Goal: Check status: Check status

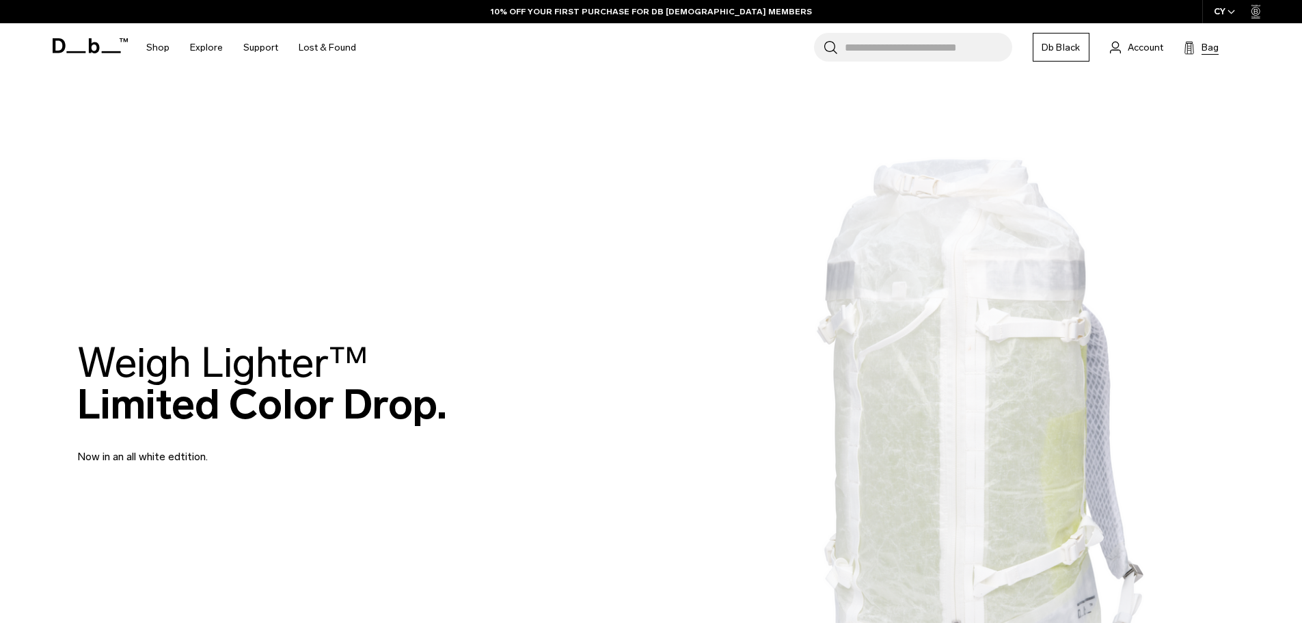
click at [1208, 49] on span "Bag" at bounding box center [1210, 47] width 17 height 14
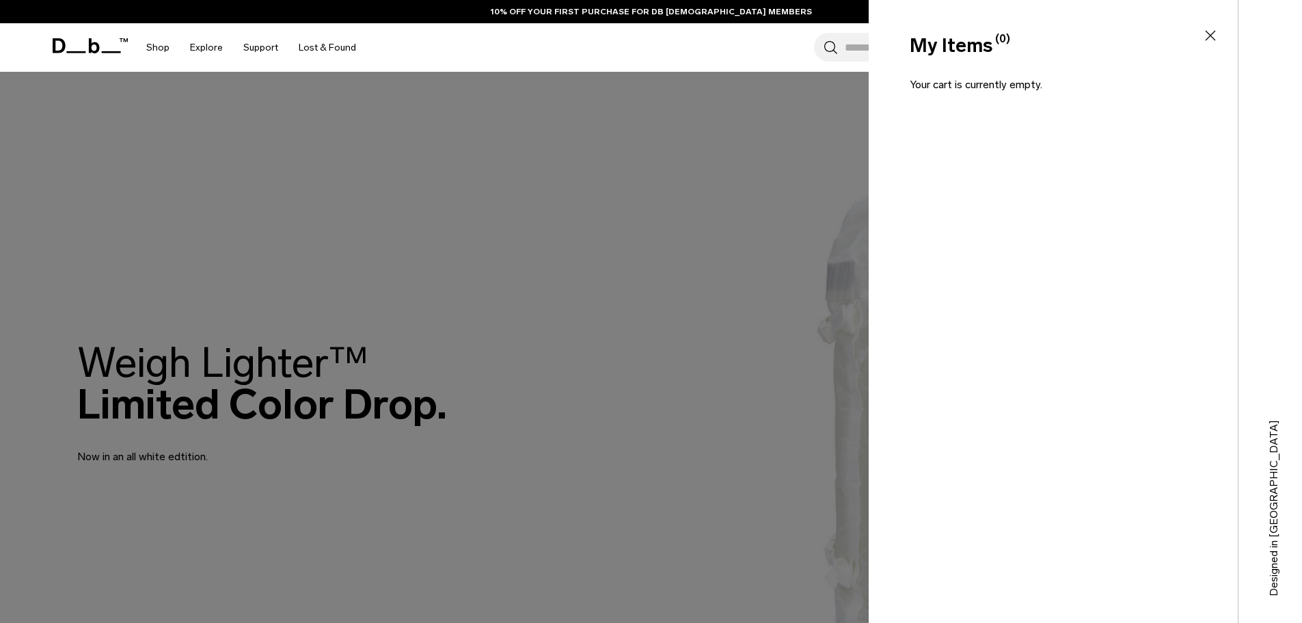
click at [839, 141] on div at bounding box center [651, 311] width 1302 height 623
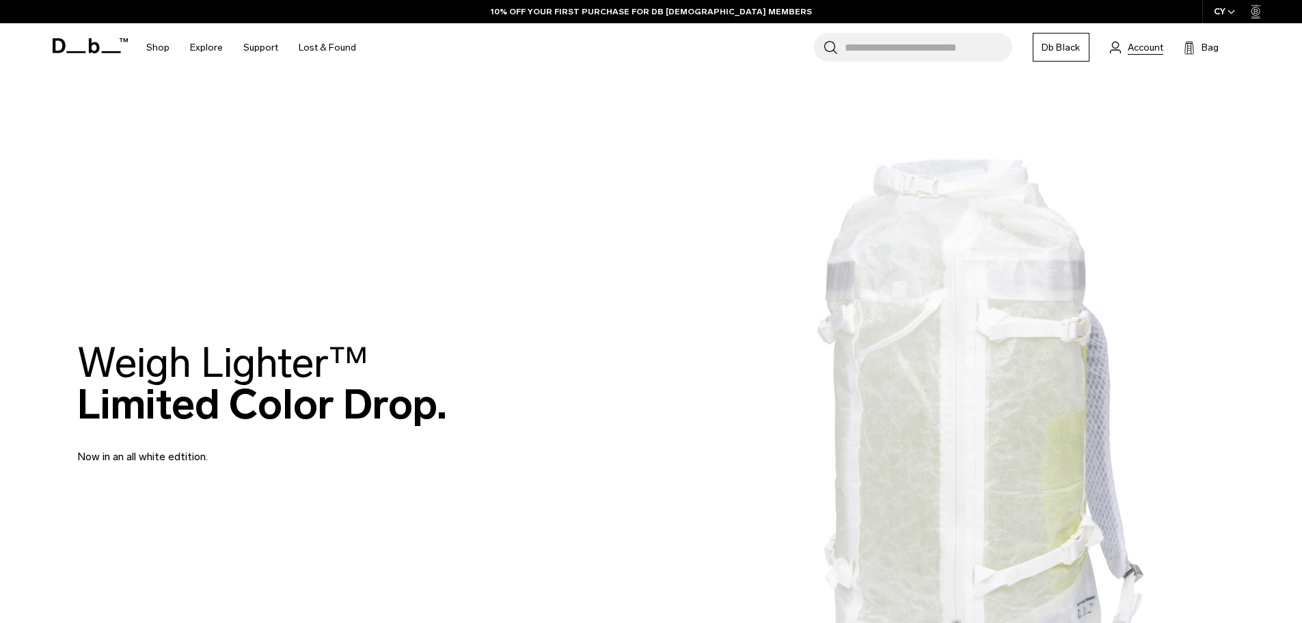
click at [1142, 46] on span "Account" at bounding box center [1146, 47] width 36 height 14
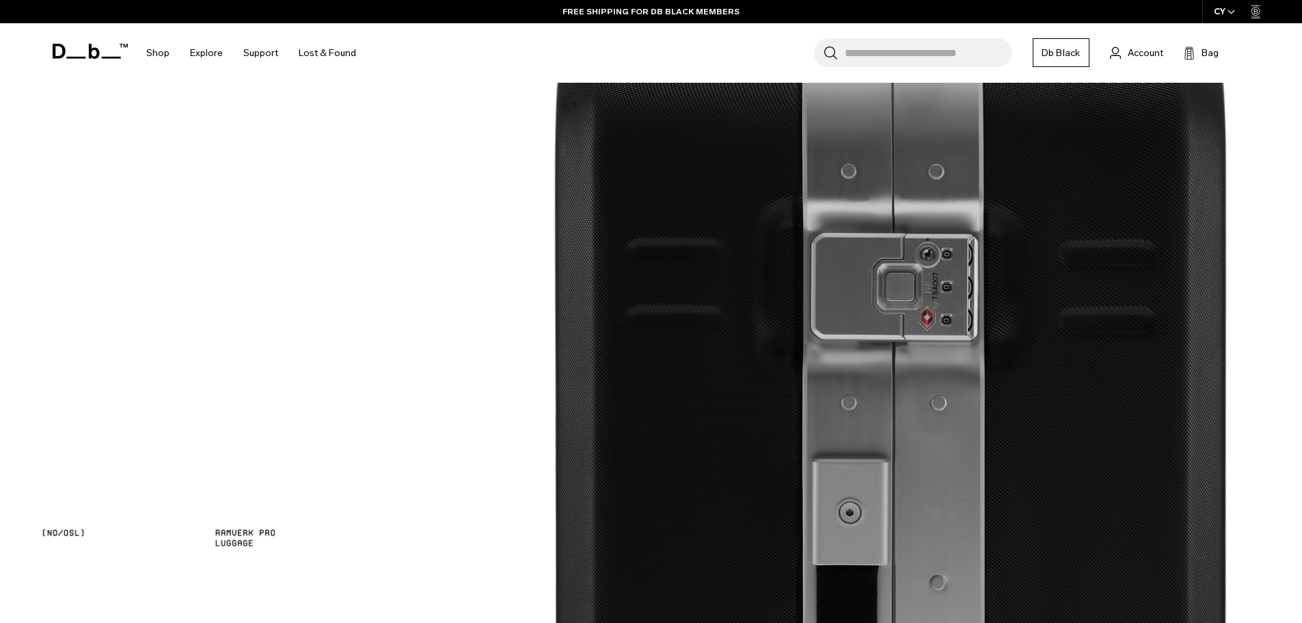
scroll to position [1889, 0]
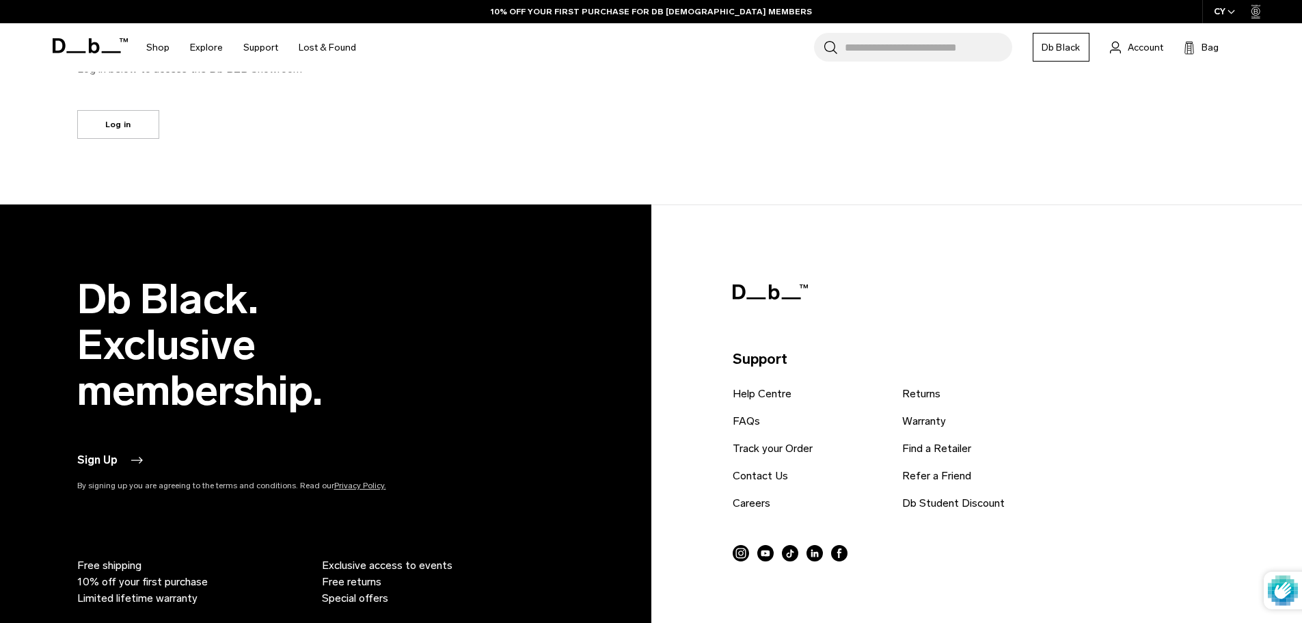
scroll to position [992, 0]
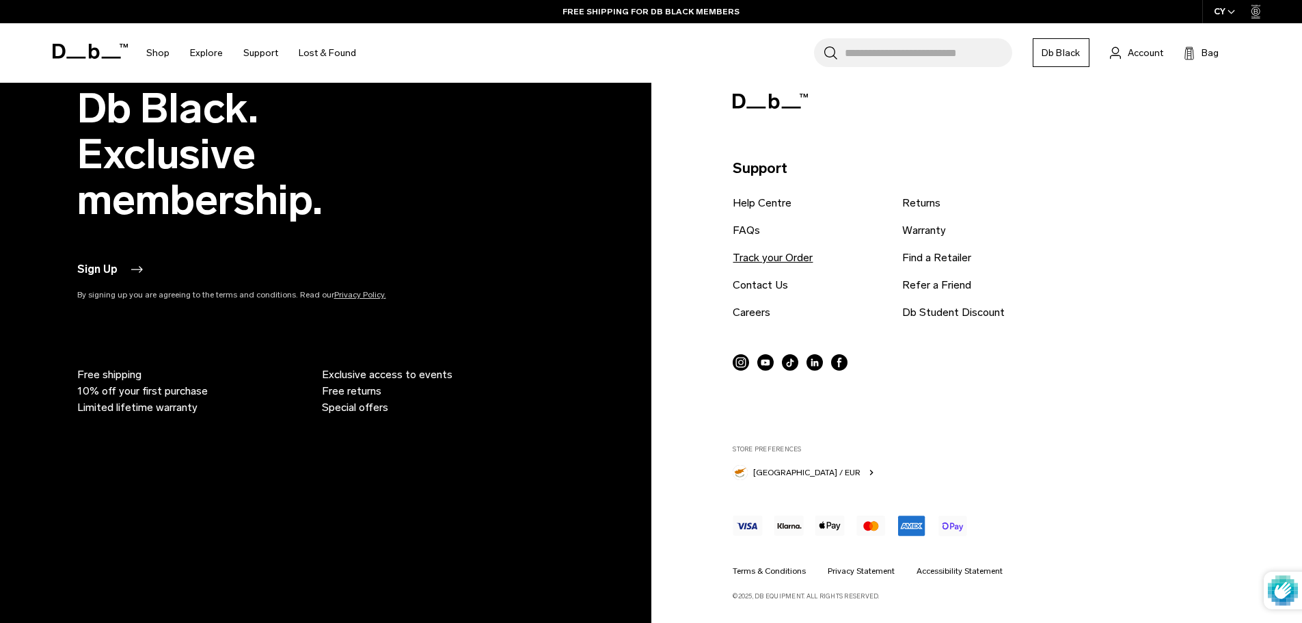
click at [772, 254] on link "Track your Order" at bounding box center [773, 258] width 80 height 16
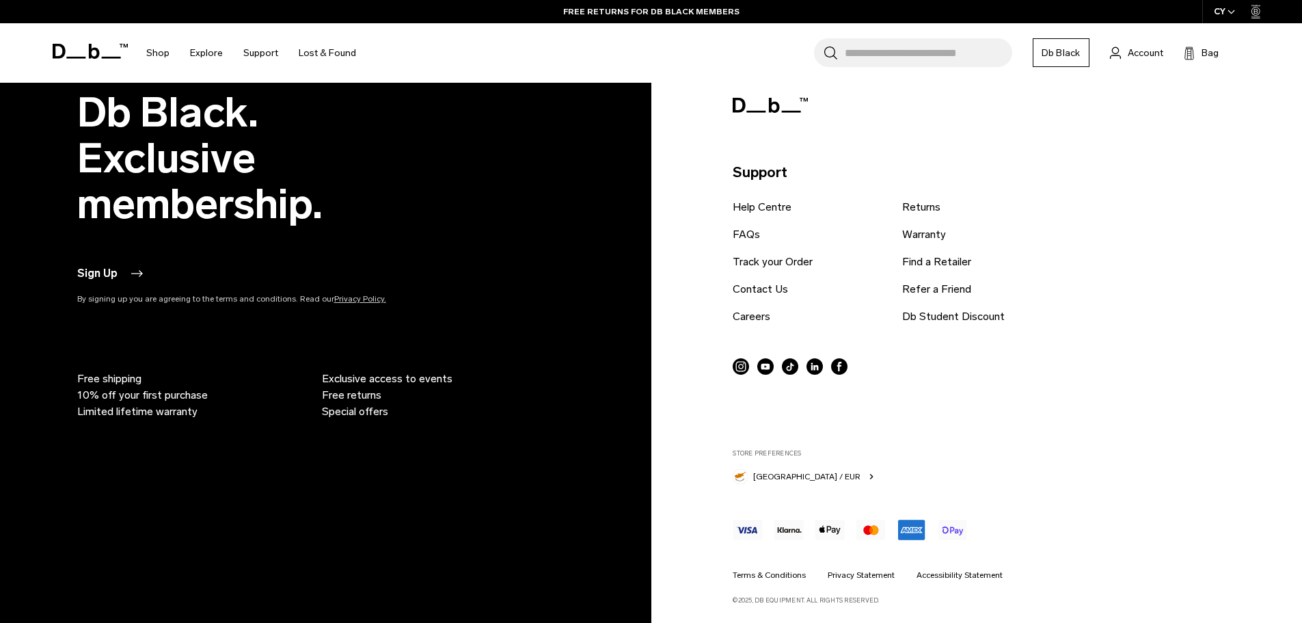
scroll to position [1103, 0]
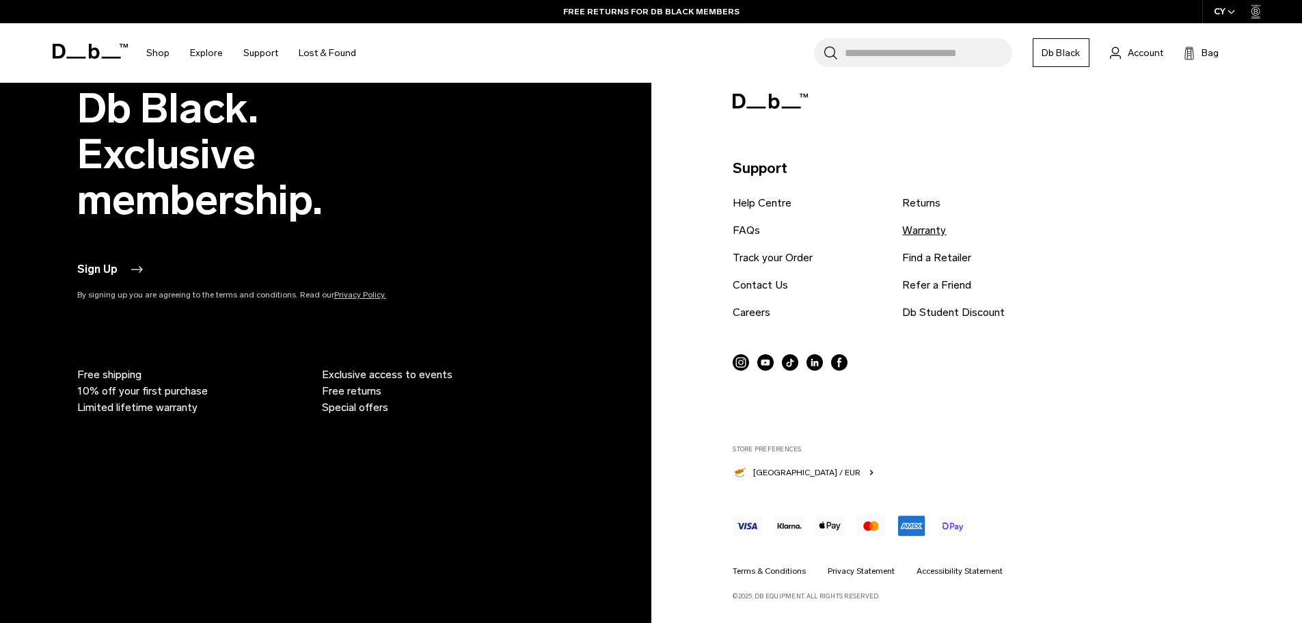
click at [913, 232] on link "Warranty" at bounding box center [924, 230] width 44 height 16
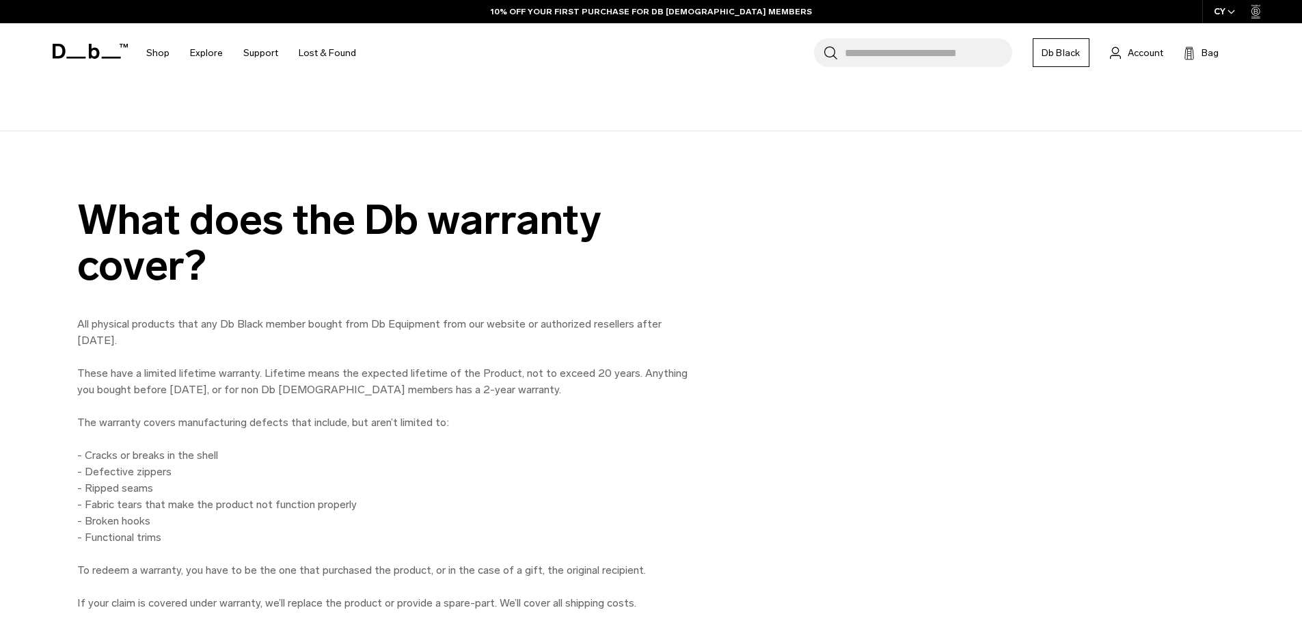
scroll to position [957, 0]
